Goal: Information Seeking & Learning: Learn about a topic

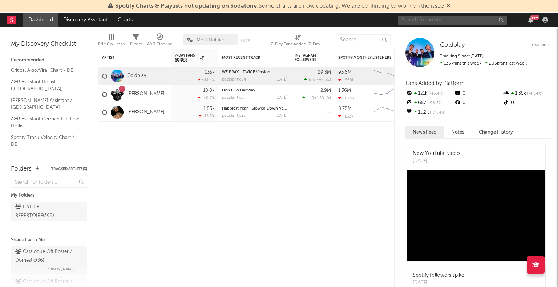
click at [443, 17] on input "text" at bounding box center [452, 20] width 109 height 9
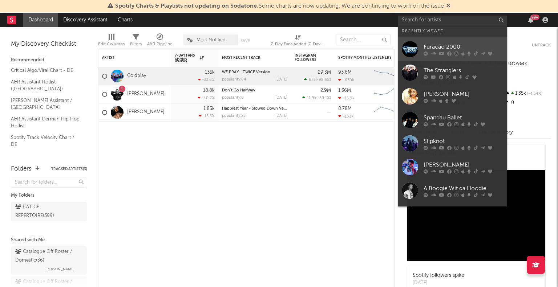
click at [472, 48] on div "Furacão 2000" at bounding box center [464, 47] width 80 height 9
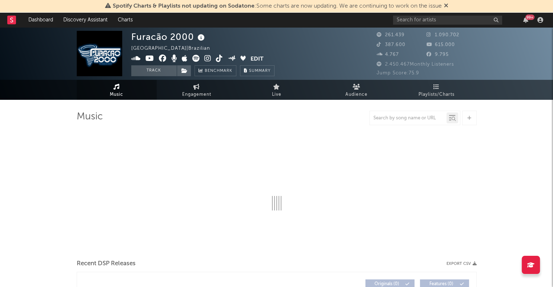
click at [446, 6] on icon at bounding box center [446, 6] width 4 height 6
select select "6m"
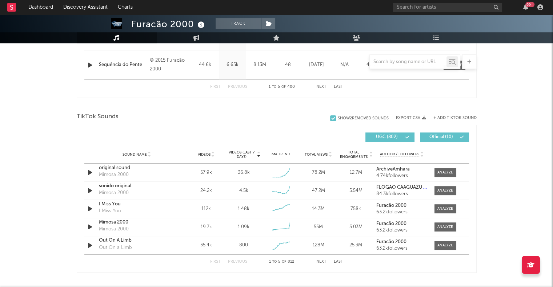
scroll to position [440, 0]
